Goal: Check status: Check status

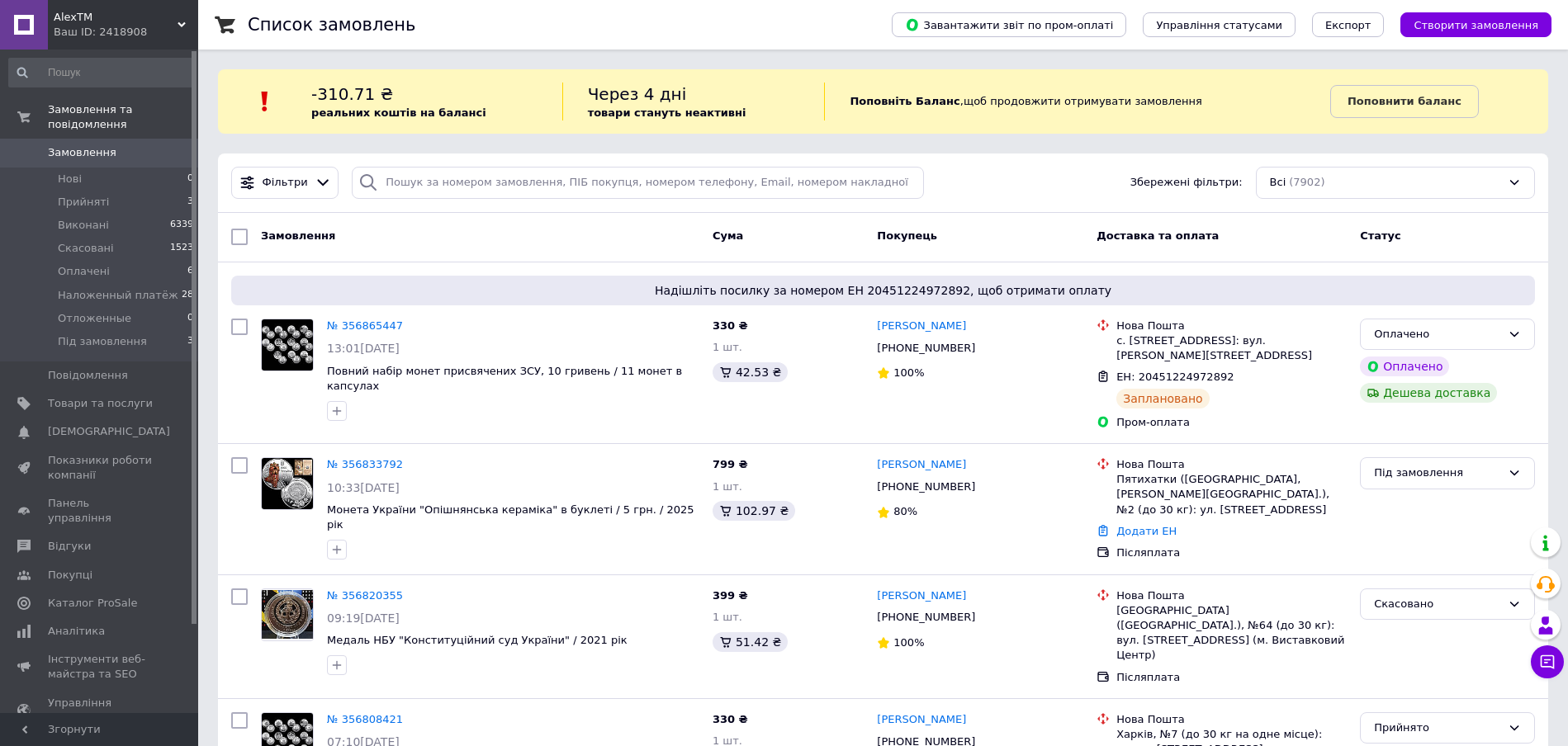
click at [109, 146] on span "Замовлення" at bounding box center [100, 153] width 105 height 15
click at [92, 146] on span "Замовлення" at bounding box center [83, 153] width 69 height 15
click at [93, 146] on span "Замовлення" at bounding box center [83, 153] width 69 height 15
click at [65, 146] on span "Замовлення" at bounding box center [83, 153] width 69 height 15
